Goal: Task Accomplishment & Management: Use online tool/utility

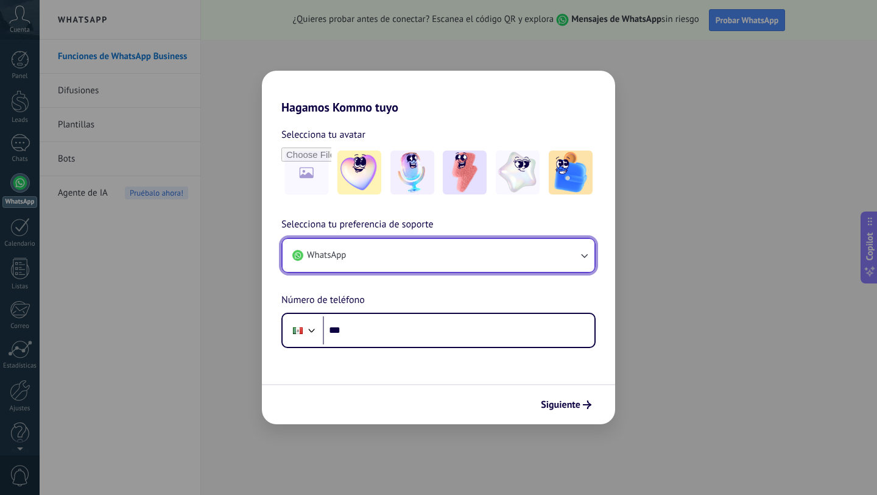
click at [389, 257] on button "WhatsApp" at bounding box center [439, 255] width 312 height 33
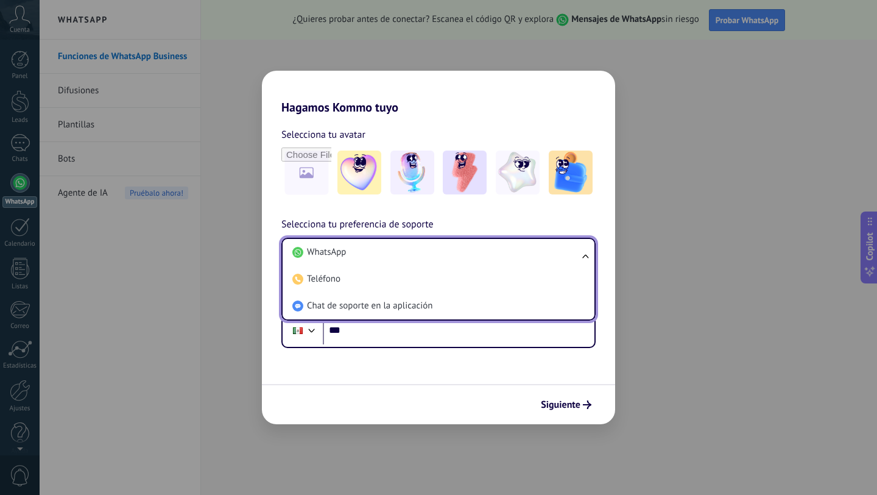
click at [389, 257] on li "WhatsApp" at bounding box center [436, 252] width 297 height 27
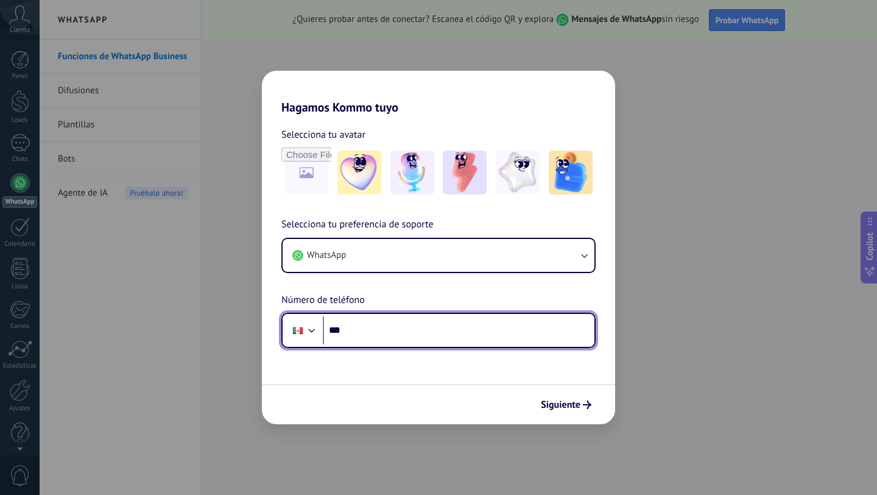
click at [384, 330] on input "***" at bounding box center [459, 330] width 272 height 28
type input "**********"
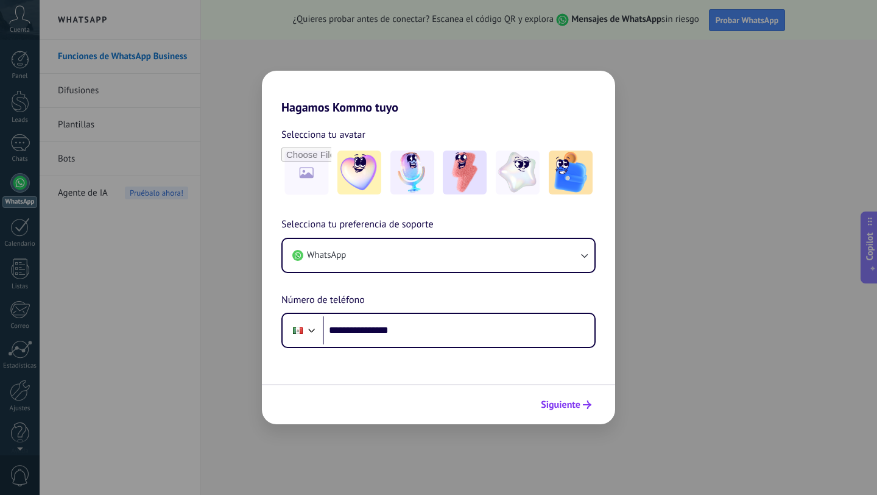
click at [560, 408] on span "Siguiente" at bounding box center [561, 404] width 40 height 9
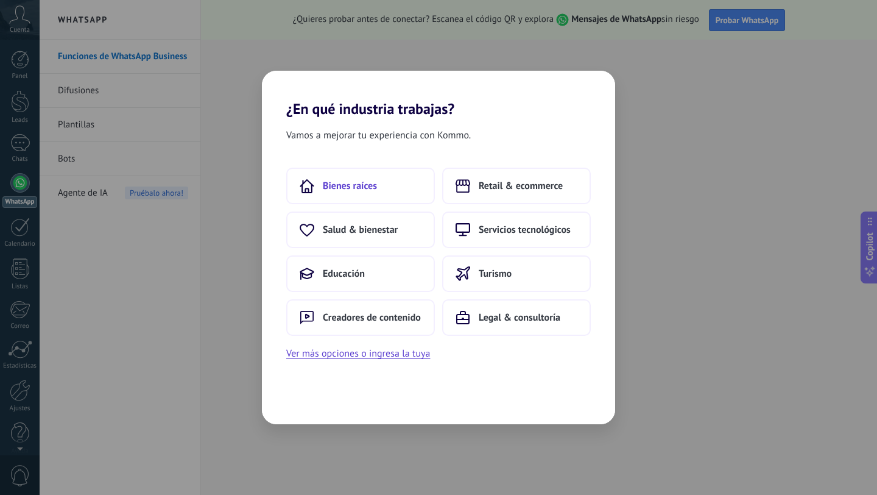
click at [361, 186] on span "Bienes raíces" at bounding box center [350, 186] width 54 height 12
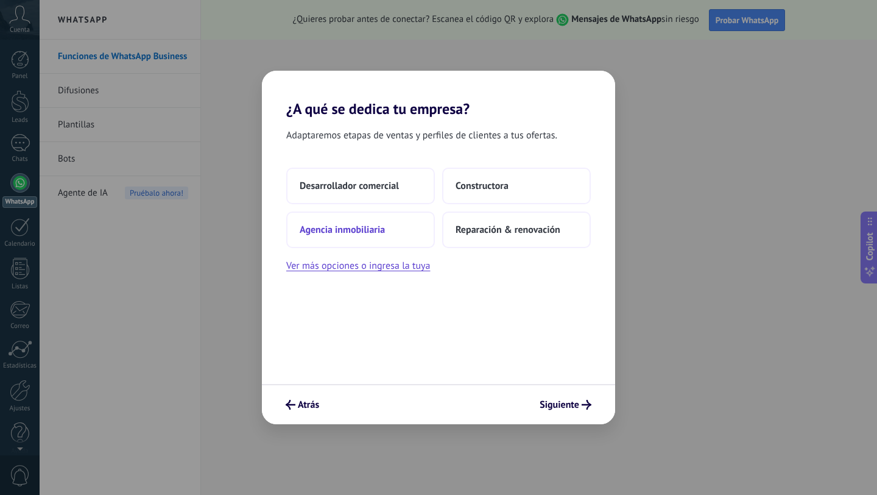
click at [399, 225] on button "Agencia inmobiliaria" at bounding box center [360, 229] width 149 height 37
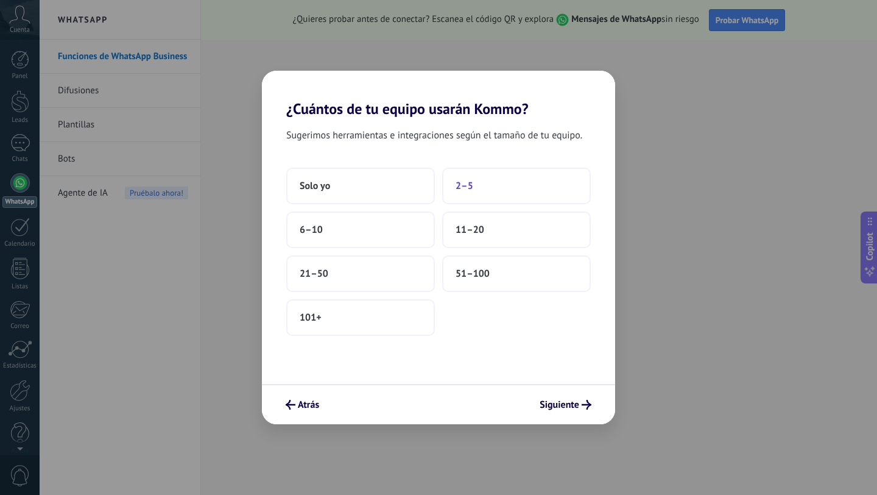
click at [482, 191] on button "2–5" at bounding box center [516, 186] width 149 height 37
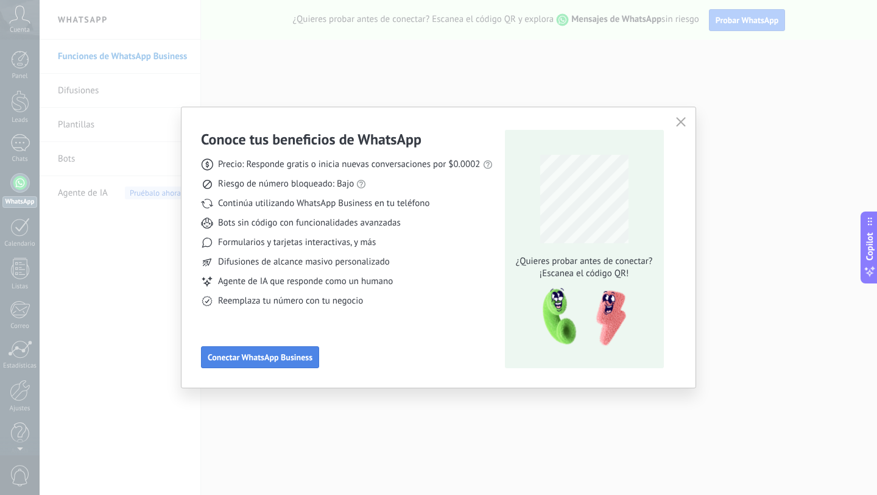
click at [277, 357] on span "Conectar WhatsApp Business" at bounding box center [260, 357] width 105 height 9
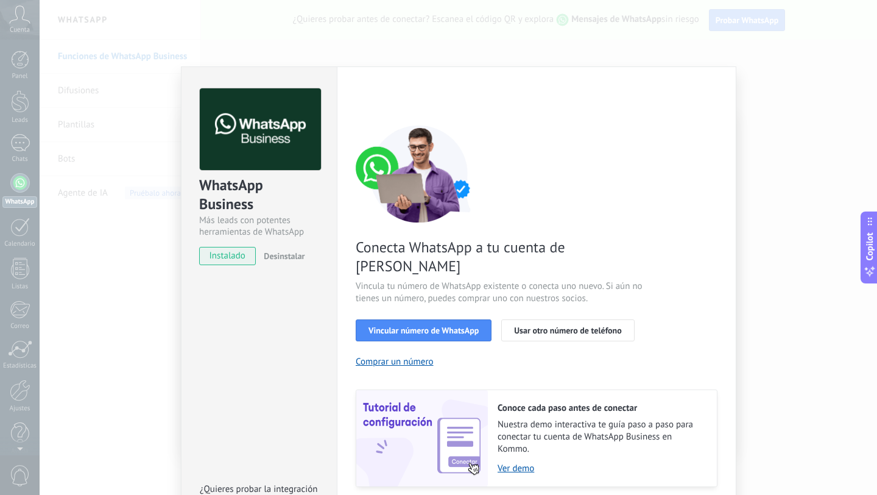
scroll to position [28, 0]
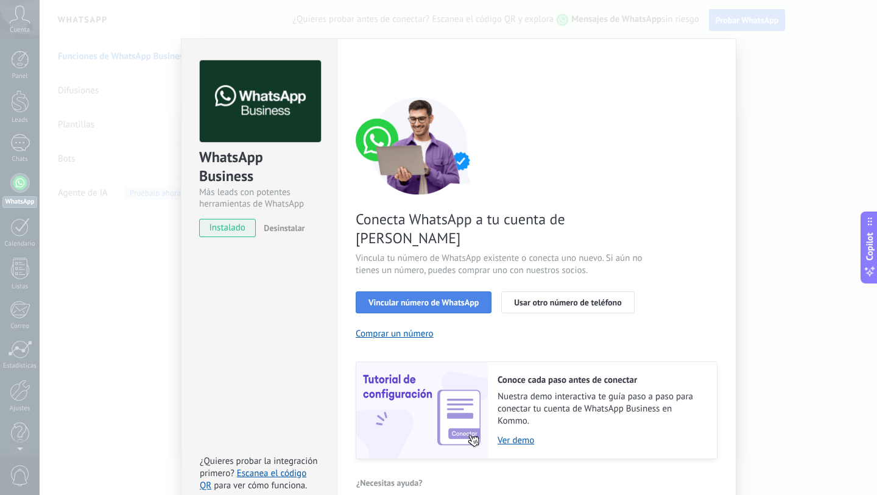
click at [376, 298] on span "Vincular número de WhatsApp" at bounding box center [424, 302] width 110 height 9
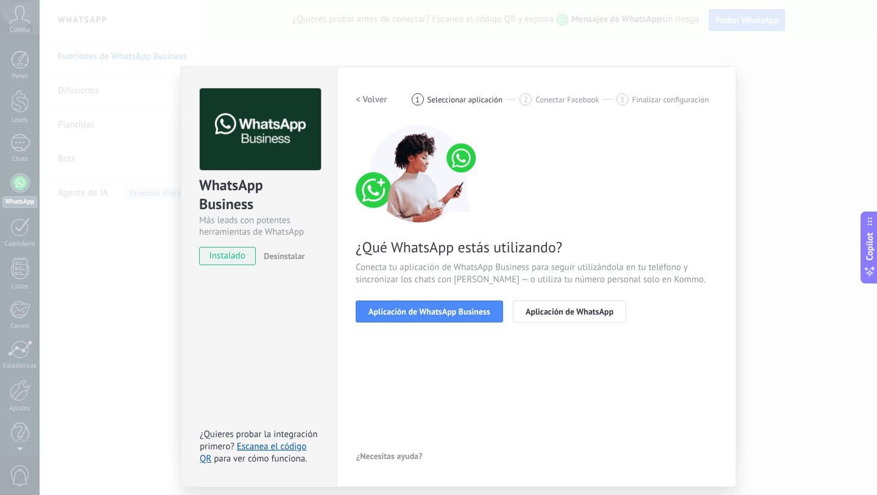
scroll to position [0, 0]
click at [408, 319] on button "Aplicación de WhatsApp Business" at bounding box center [429, 311] width 147 height 22
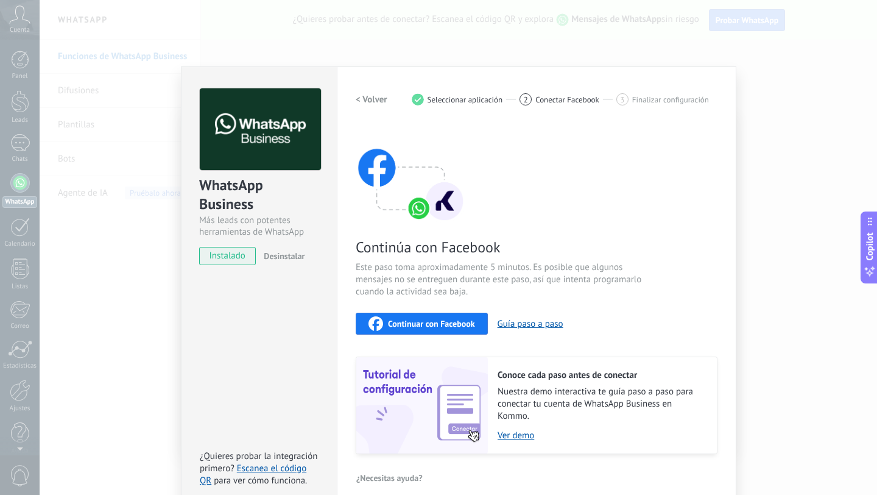
click at [443, 328] on div "Continuar con Facebook" at bounding box center [422, 323] width 107 height 15
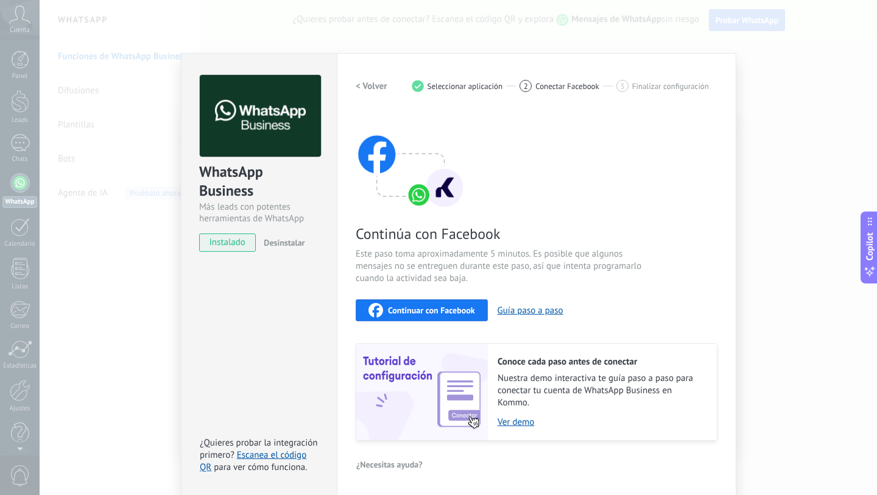
click at [421, 312] on span "Continuar con Facebook" at bounding box center [431, 310] width 87 height 9
